Goal: Use online tool/utility: Utilize a website feature to perform a specific function

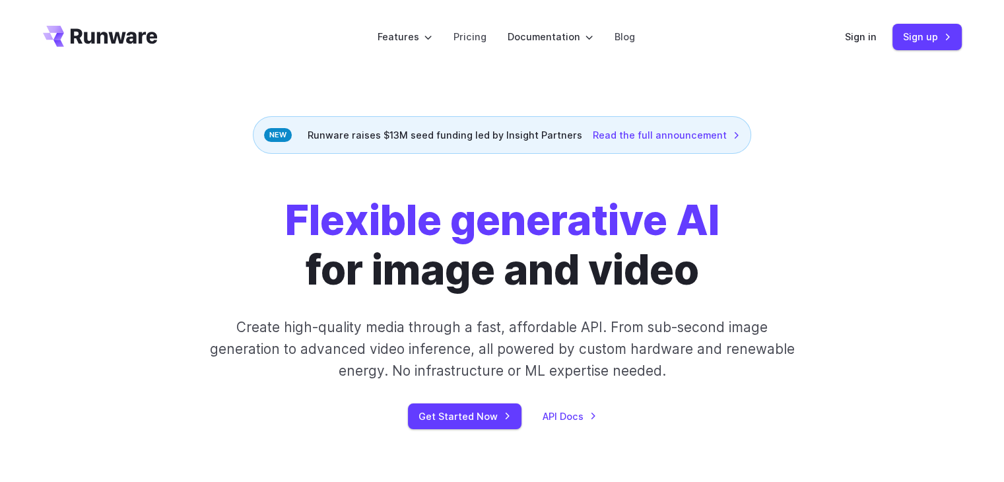
click at [642, 73] on header "Features Tasks Image generation Video generation Sonic Inference Engine™ Models…" at bounding box center [502, 37] width 950 height 74
drag, startPoint x: 859, startPoint y: 35, endPoint x: 856, endPoint y: 47, distance: 12.3
click at [859, 35] on link "Sign in" at bounding box center [861, 36] width 32 height 15
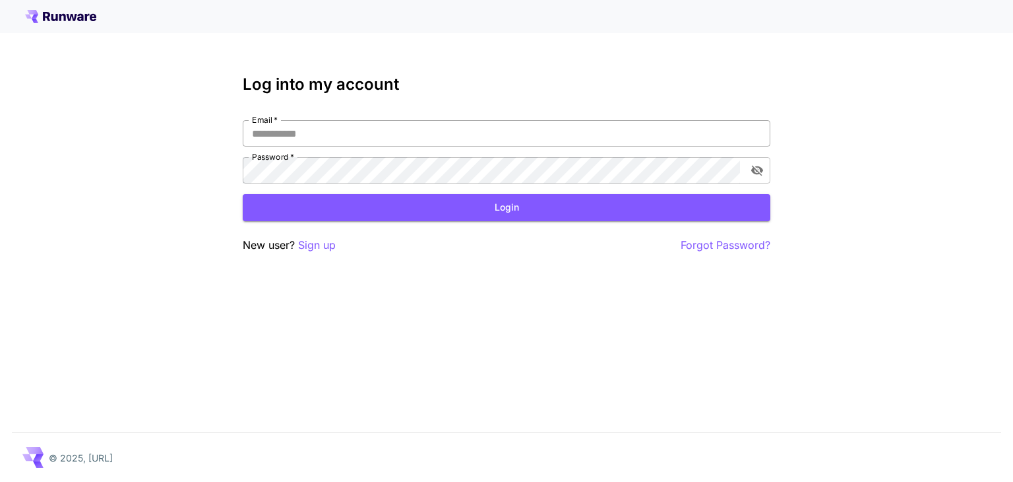
click at [408, 136] on input "Email   *" at bounding box center [507, 133] width 528 height 26
type input "**********"
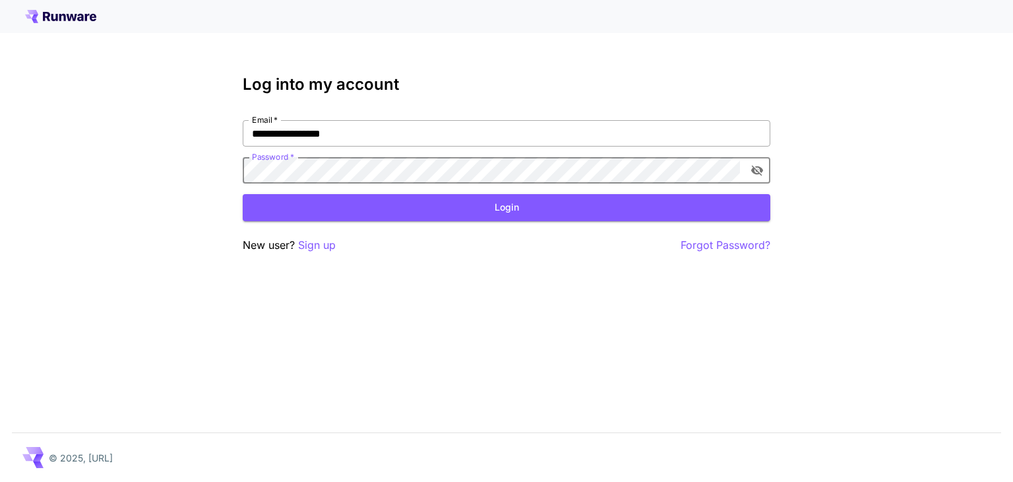
click button "Login" at bounding box center [507, 207] width 528 height 27
click at [524, 210] on button "Login" at bounding box center [507, 207] width 528 height 27
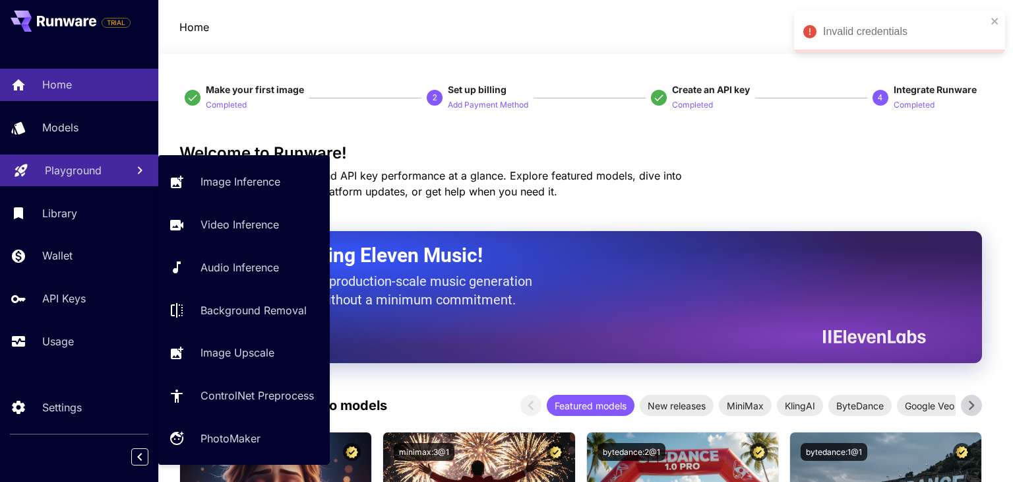
click at [82, 177] on p "Playground" at bounding box center [73, 170] width 57 height 16
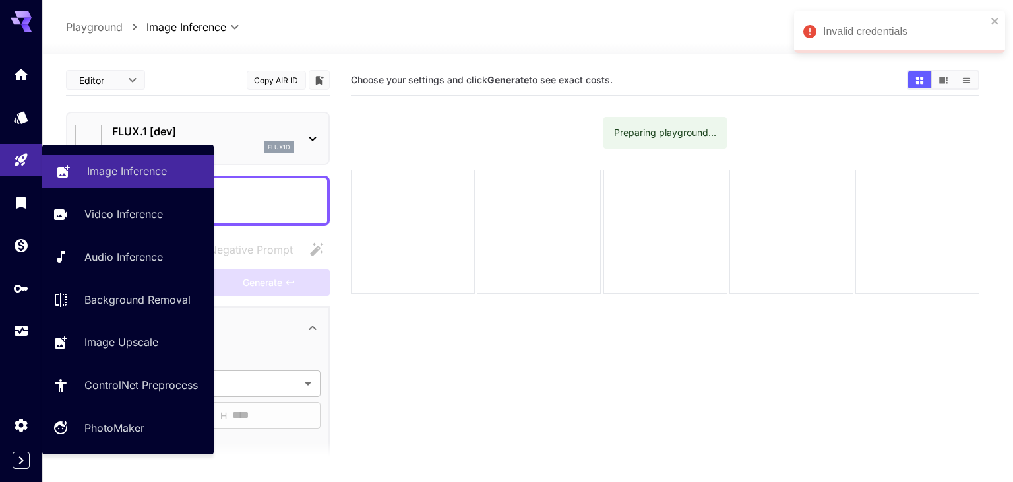
type input "**********"
click at [103, 174] on p "Image Inference" at bounding box center [127, 171] width 80 height 16
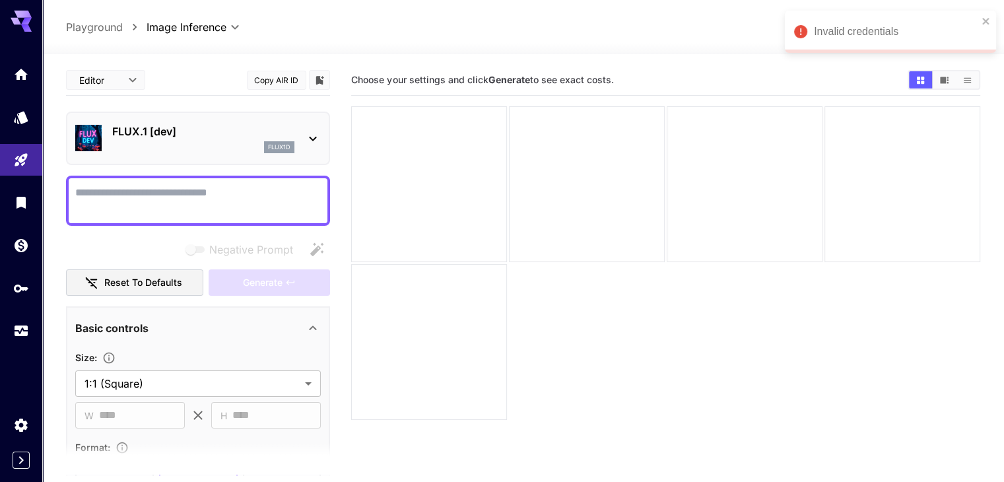
click at [191, 133] on p "FLUX.1 [dev]" at bounding box center [203, 131] width 182 height 16
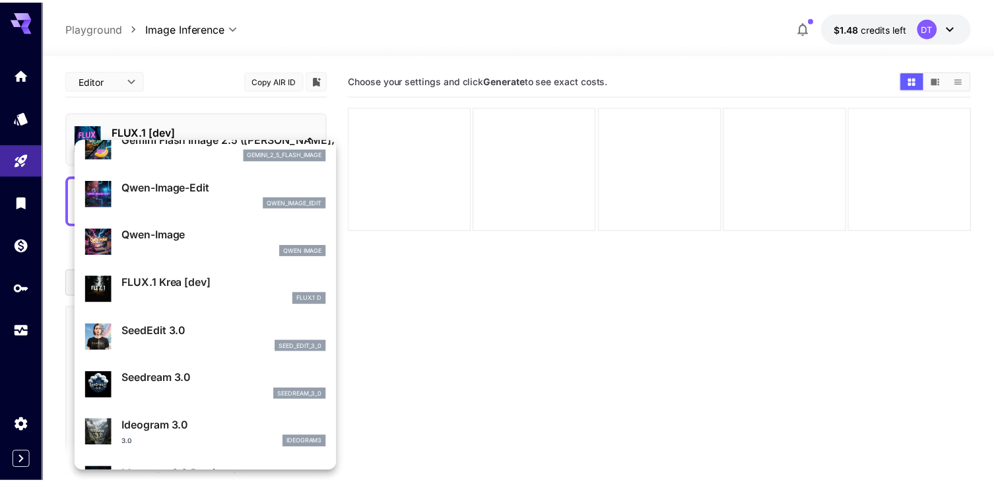
scroll to position [198, 0]
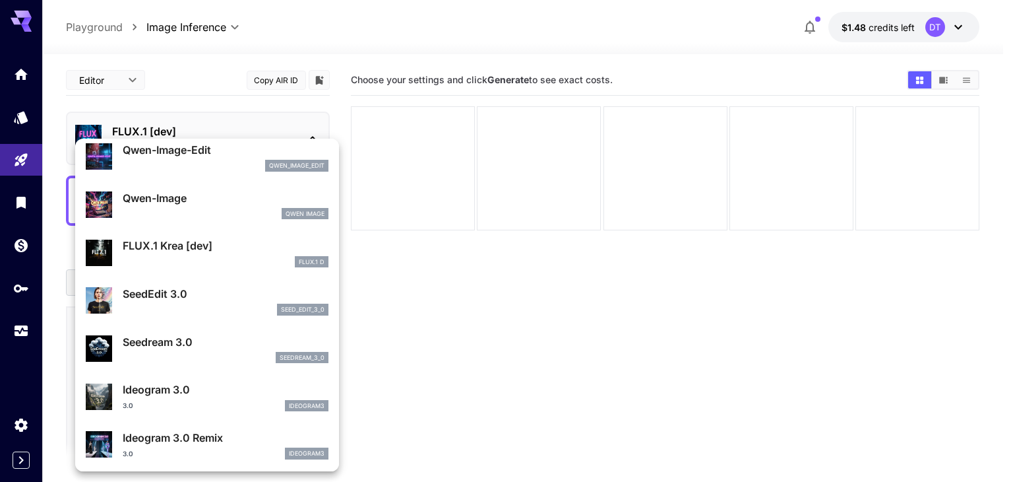
click at [473, 331] on div at bounding box center [506, 241] width 1013 height 482
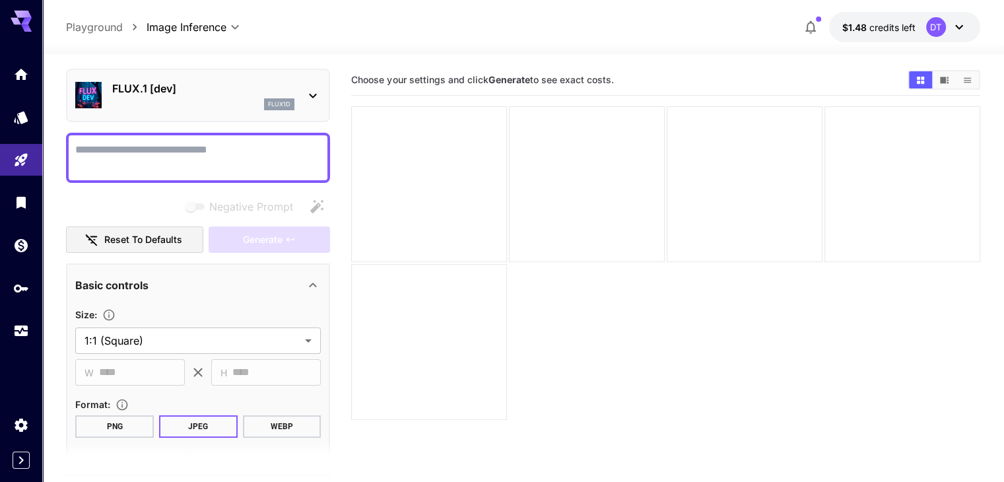
scroll to position [66, 0]
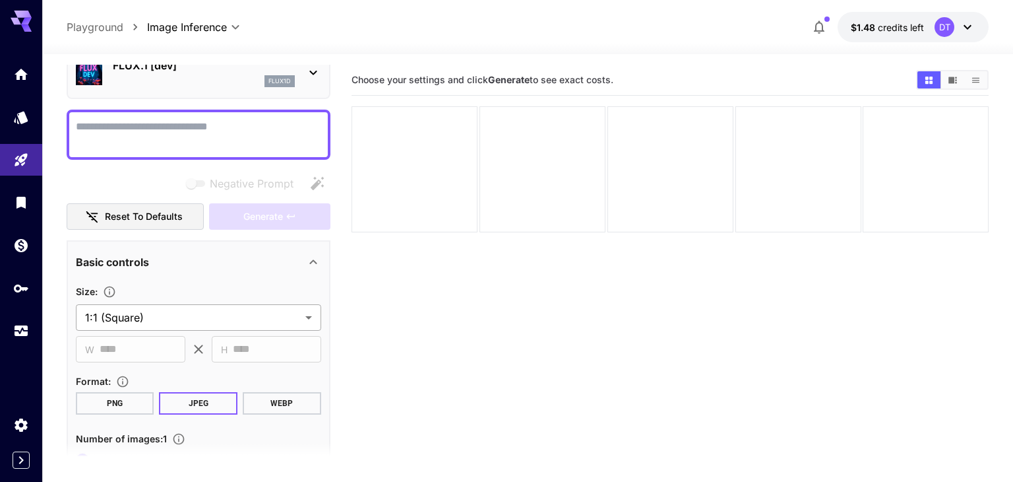
click at [195, 307] on body "**********" at bounding box center [506, 293] width 1013 height 586
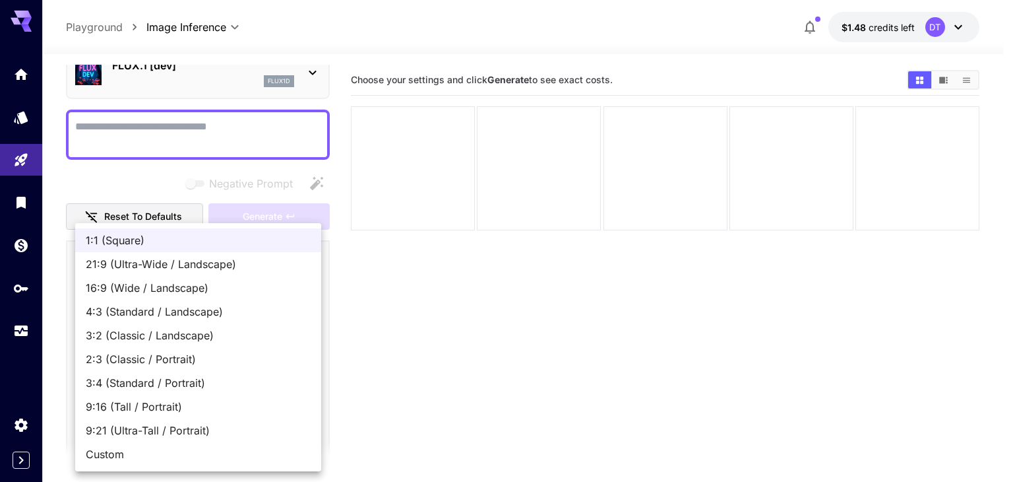
drag, startPoint x: 486, startPoint y: 300, endPoint x: 457, endPoint y: 302, distance: 29.1
click at [486, 300] on div at bounding box center [506, 241] width 1013 height 482
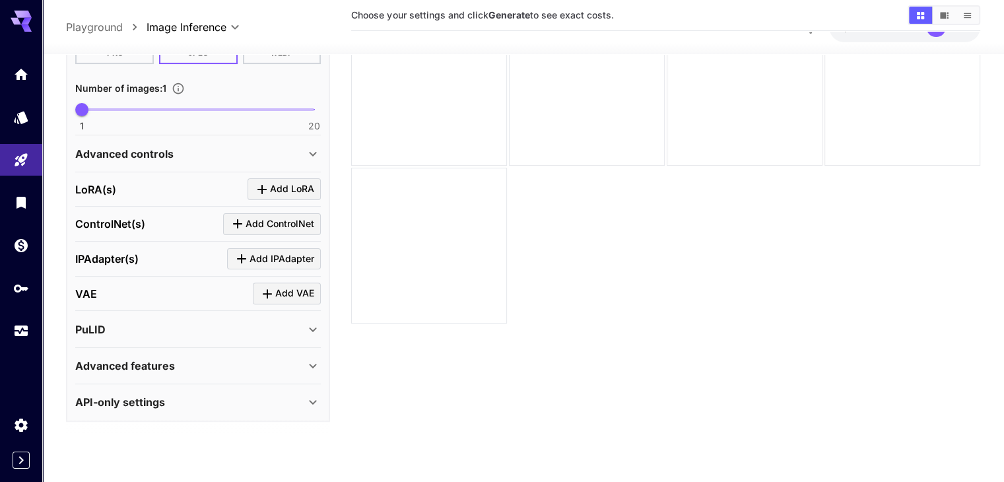
scroll to position [104, 0]
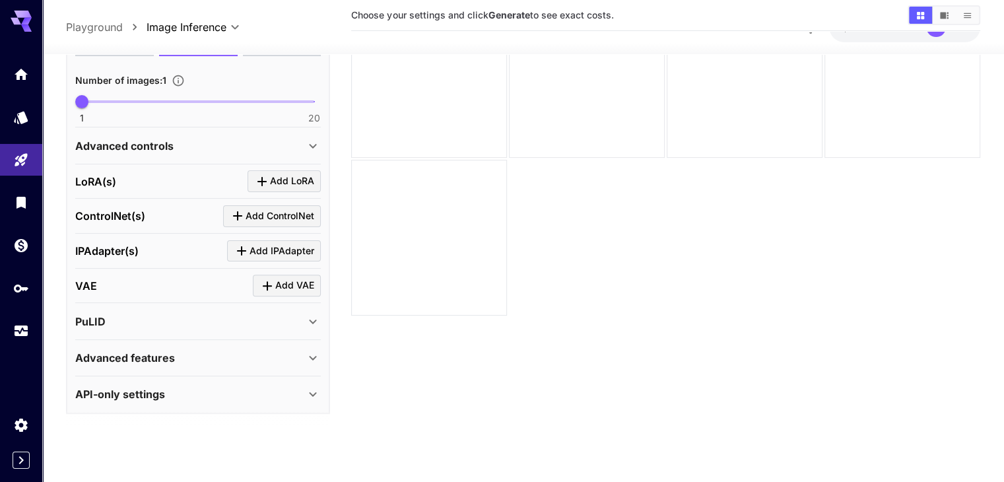
click at [132, 389] on p "API-only settings" at bounding box center [120, 394] width 90 height 16
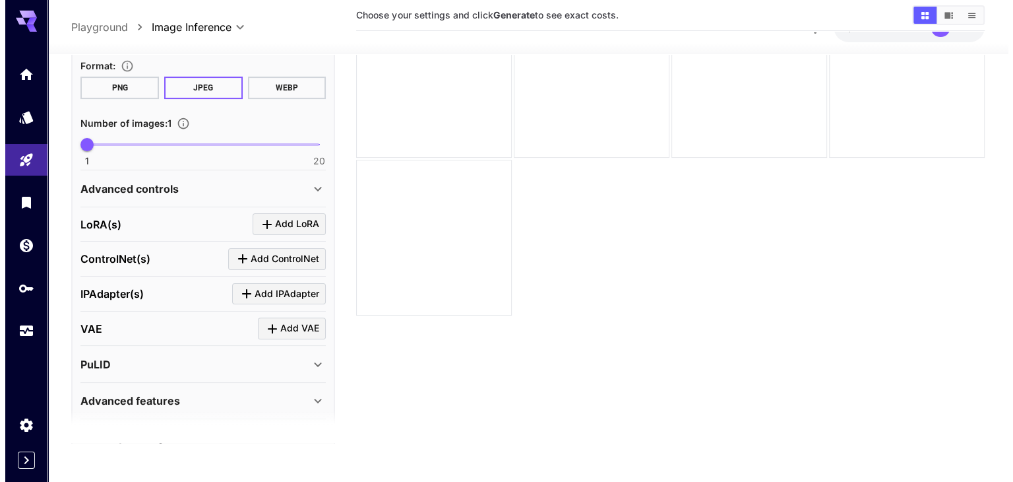
scroll to position [327, 0]
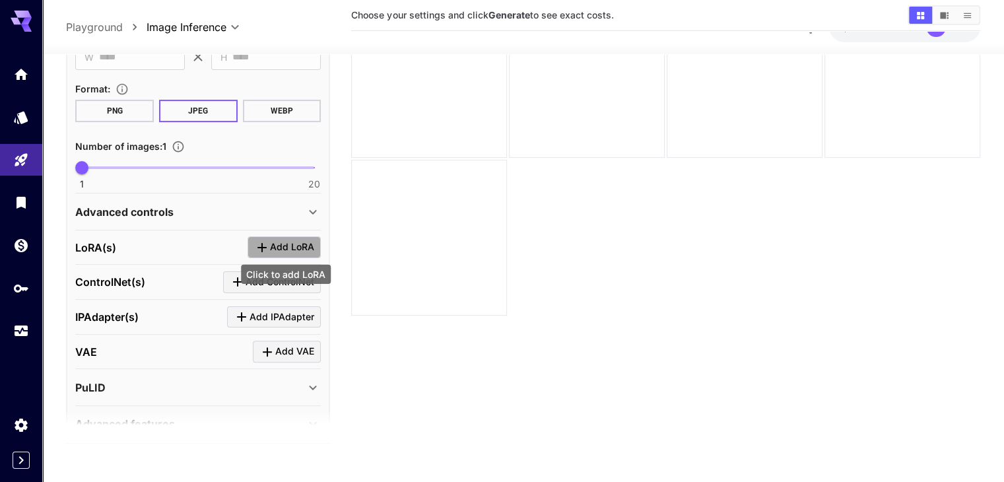
click at [274, 239] on span "Add LoRA" at bounding box center [292, 247] width 44 height 16
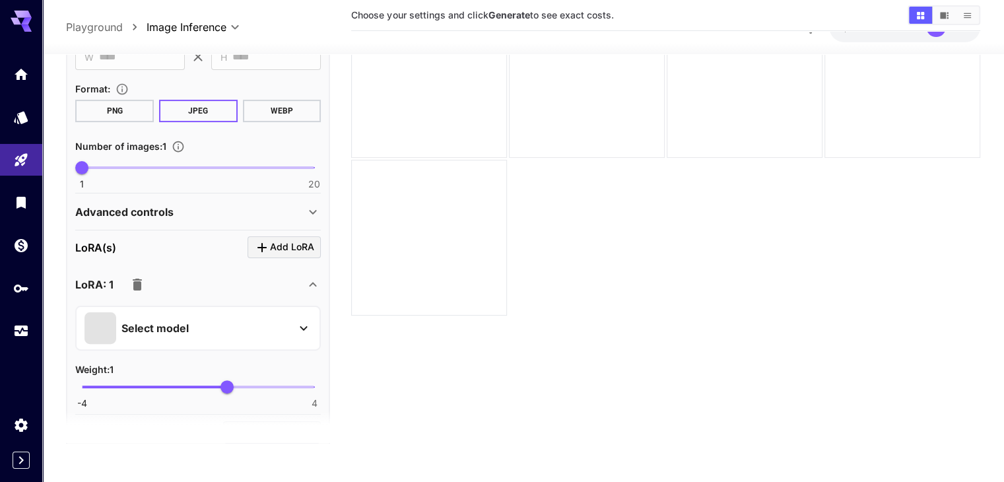
click at [171, 312] on div "Select model" at bounding box center [187, 327] width 206 height 32
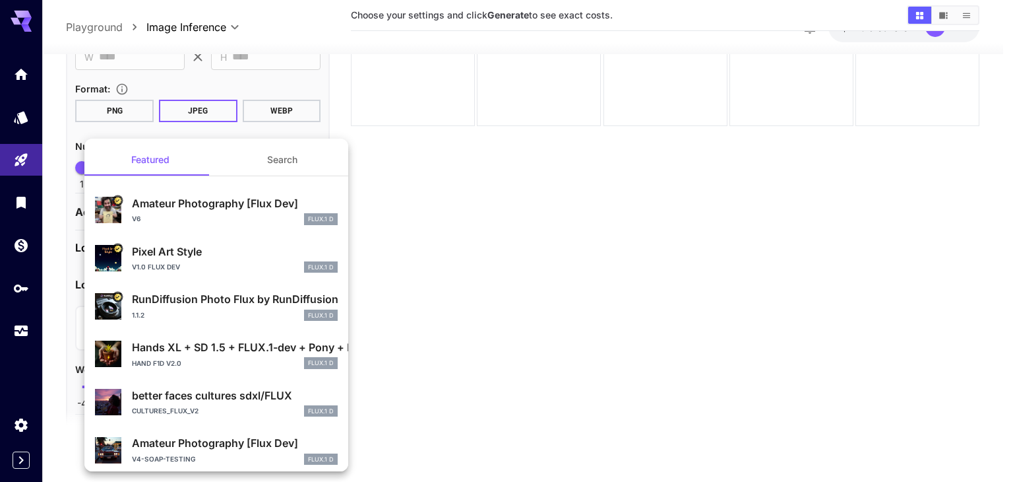
click at [242, 153] on button "Search" at bounding box center [282, 160] width 132 height 32
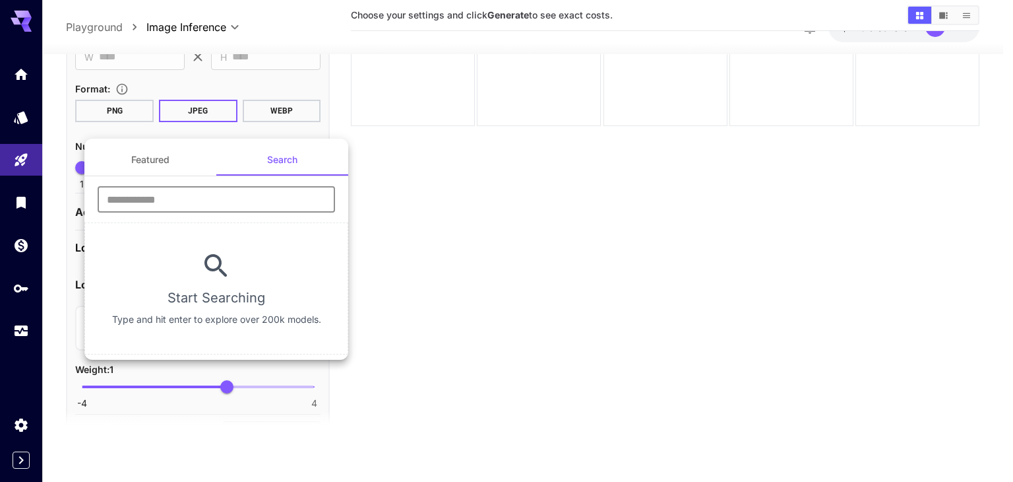
click at [205, 193] on input "text" at bounding box center [217, 199] width 238 height 26
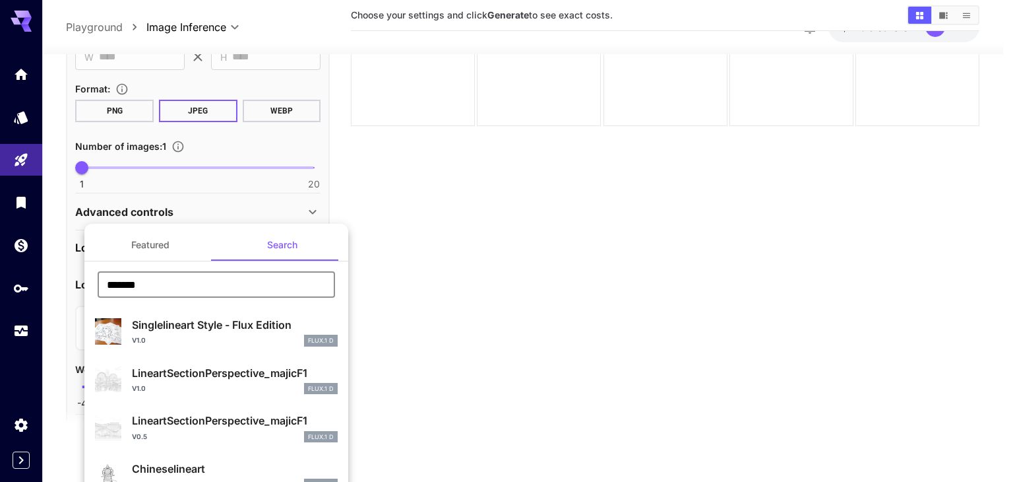
scroll to position [66, 0]
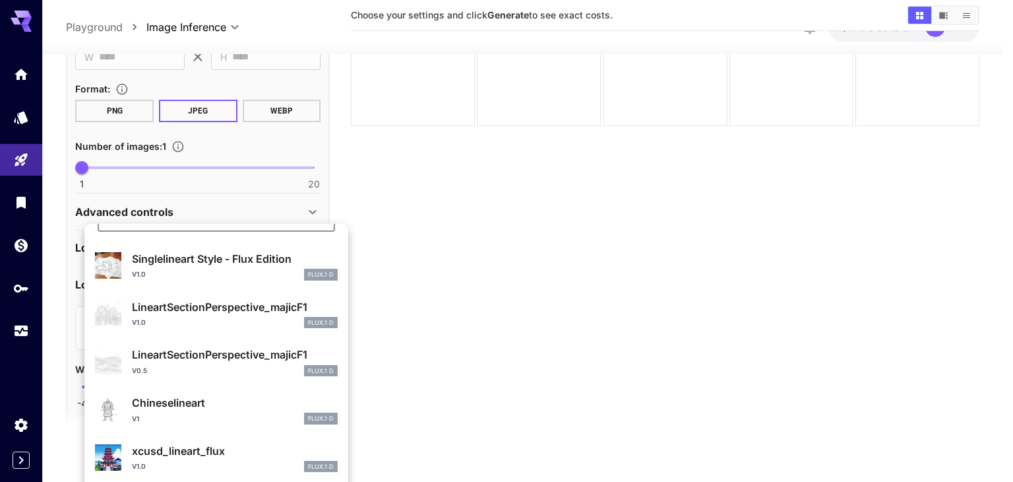
type input "*******"
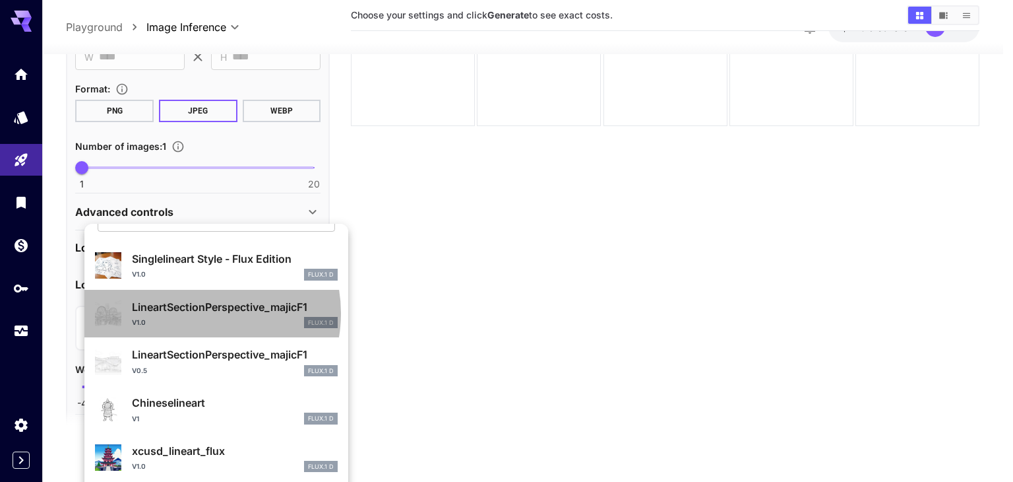
click at [197, 313] on p "LineartSectionPerspective_majicF1" at bounding box center [235, 307] width 206 height 16
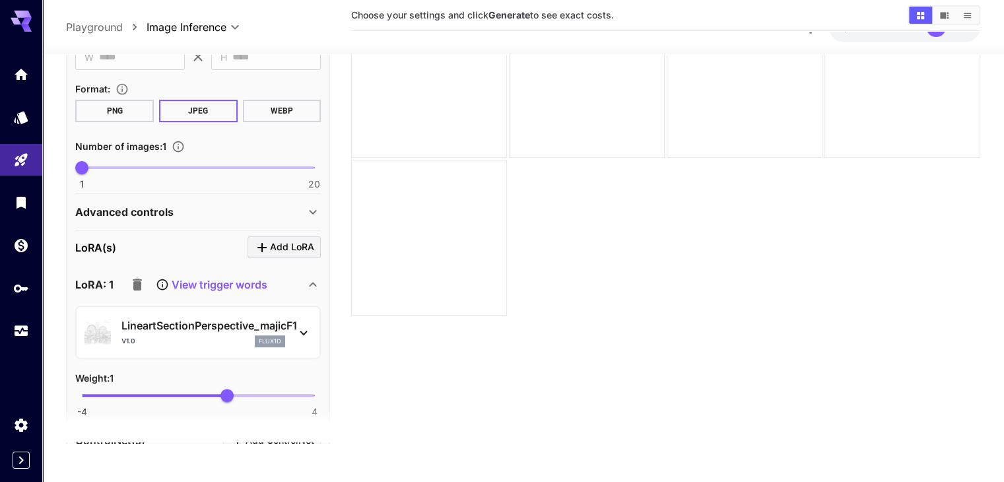
click at [100, 330] on img at bounding box center [97, 332] width 26 height 26
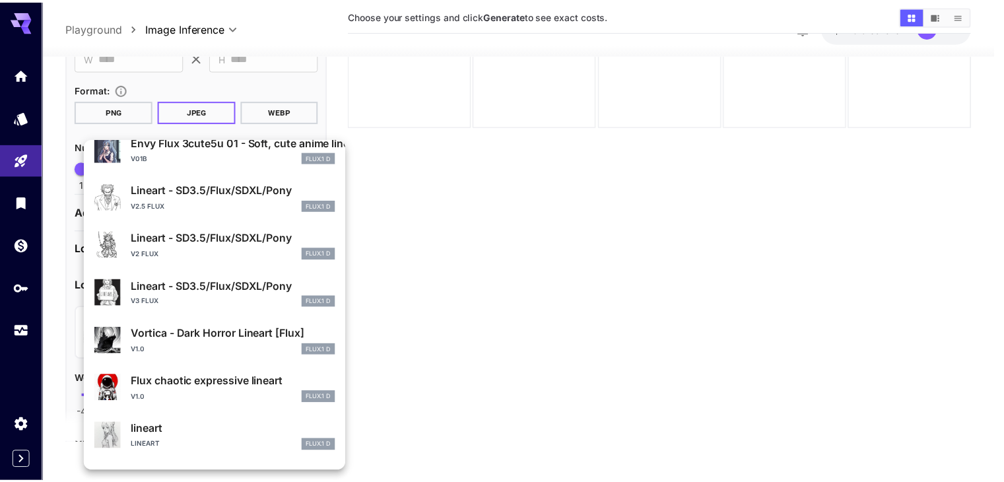
scroll to position [459, 0]
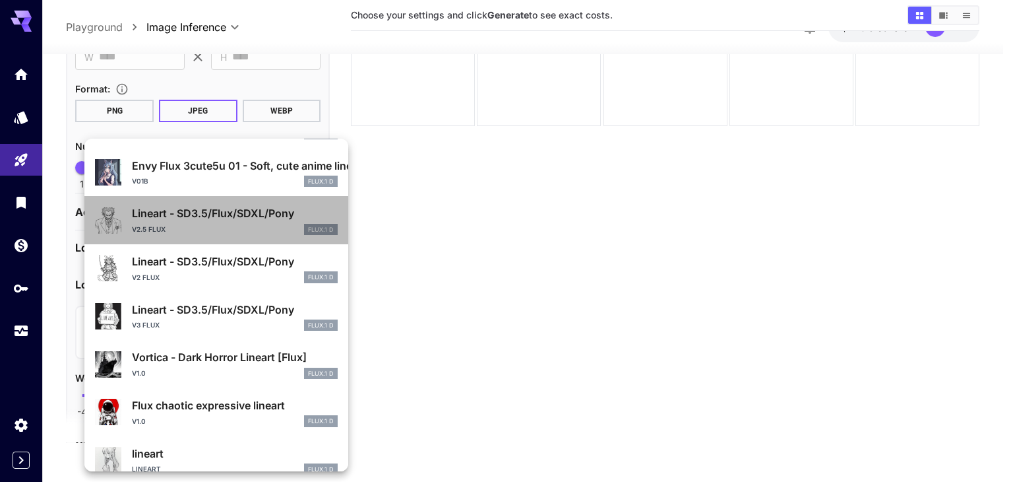
click at [228, 224] on div "v2.5 Flux FLUX.1 D" at bounding box center [235, 230] width 206 height 12
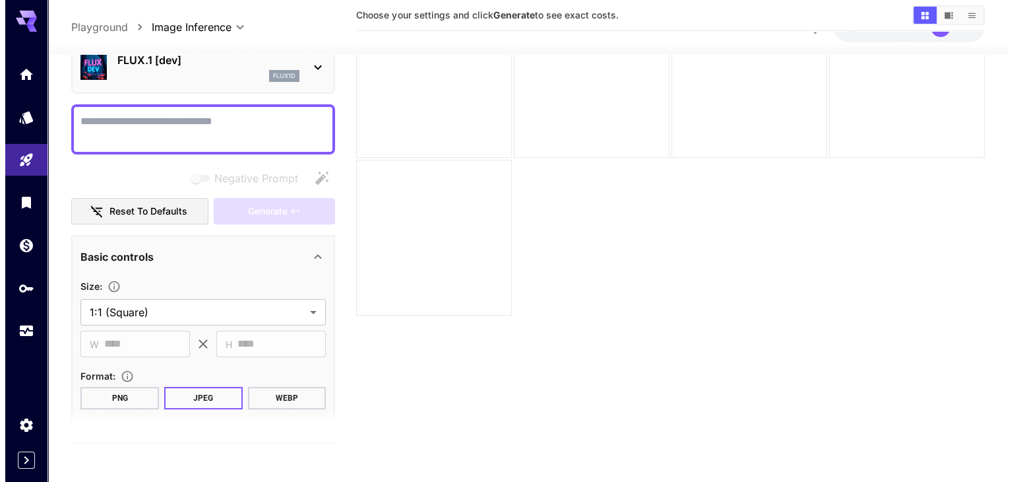
scroll to position [0, 0]
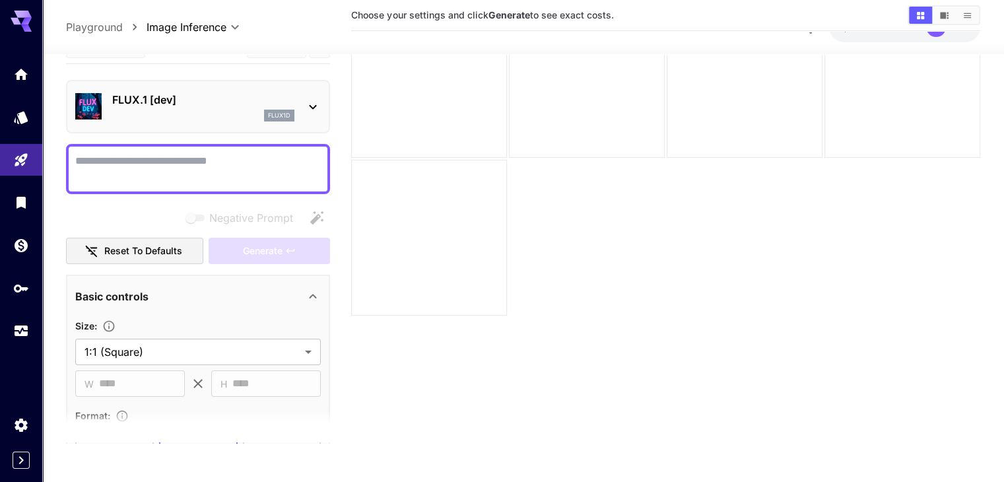
click at [183, 152] on textarea "Negative Prompt" at bounding box center [197, 168] width 245 height 32
click at [199, 122] on div "FLUX.1 [dev] flux1d" at bounding box center [197, 106] width 245 height 40
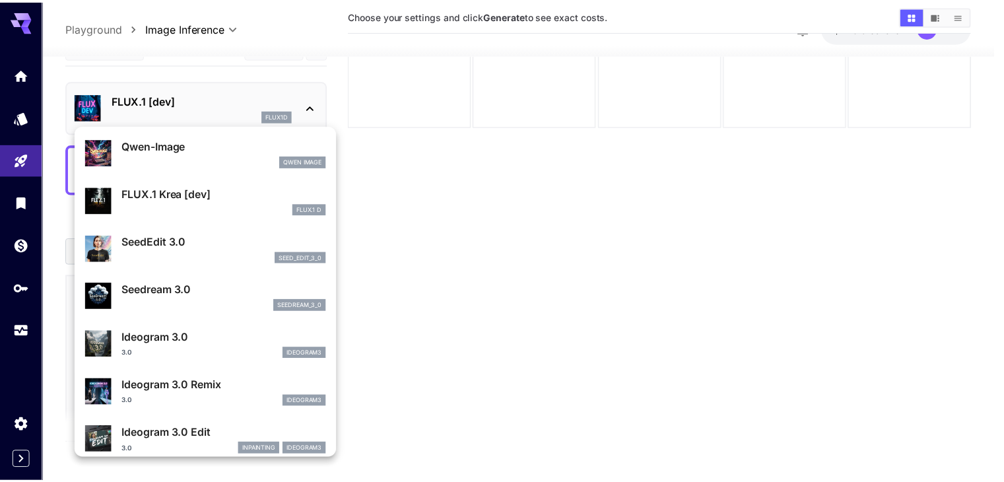
scroll to position [132, 0]
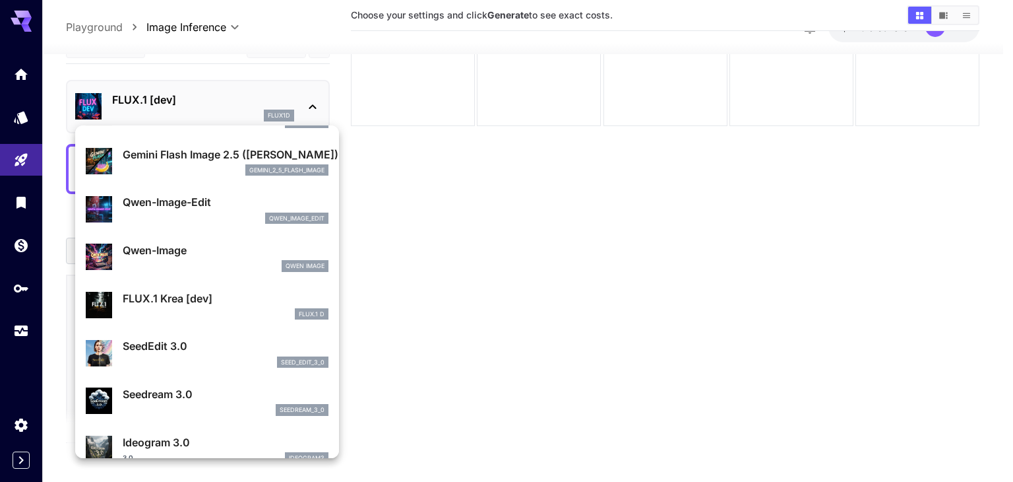
click at [190, 100] on div at bounding box center [506, 241] width 1013 height 482
